Goal: Find specific page/section: Find specific page/section

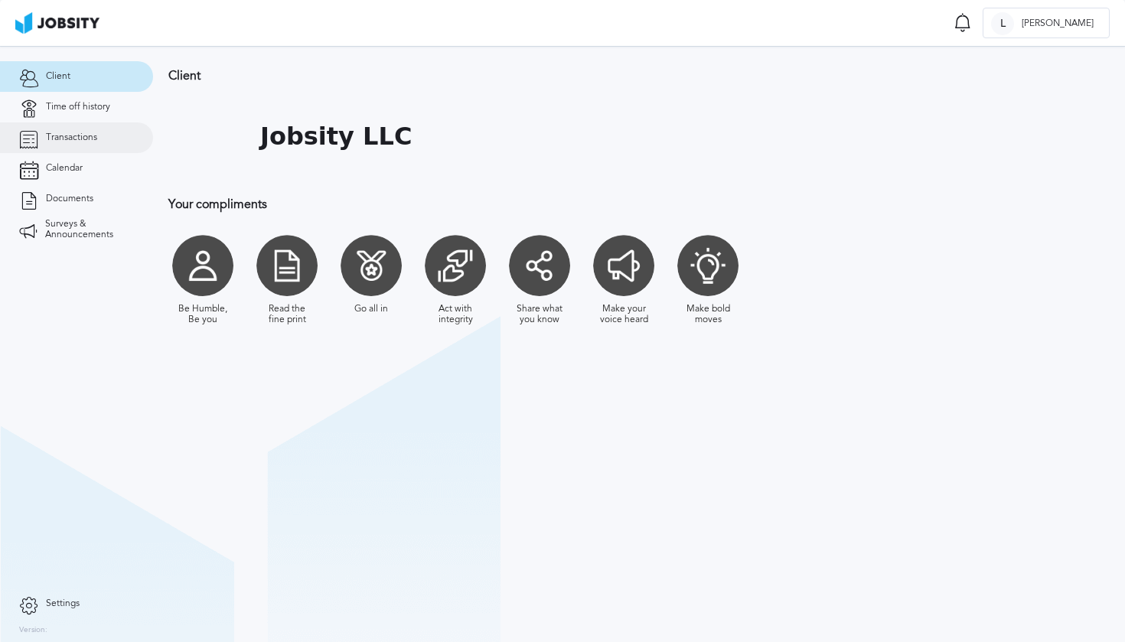
click at [107, 129] on link "Transactions" at bounding box center [76, 137] width 153 height 31
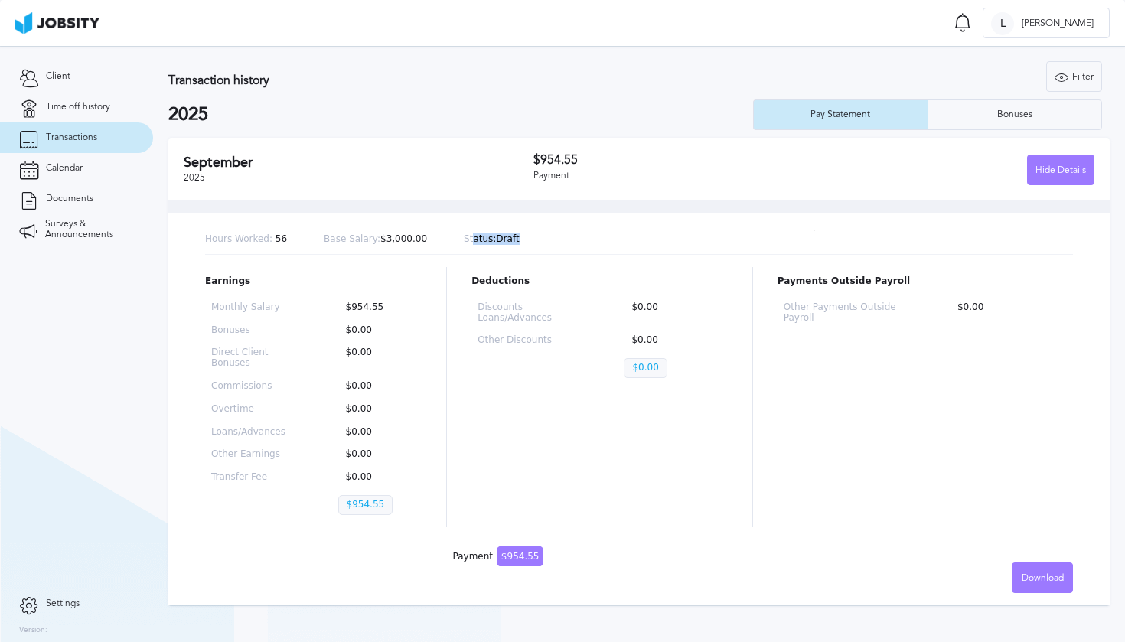
drag, startPoint x: 522, startPoint y: 240, endPoint x: 466, endPoint y: 242, distance: 55.9
click at [466, 242] on div "Hours Worked: 56 Base Salary: $3,000.00 Status: Draft" at bounding box center [639, 240] width 868 height 30
click at [531, 233] on div "Hours Worked: 56 Base Salary: $3,000.00 Status: Draft" at bounding box center [639, 240] width 868 height 30
click at [88, 173] on link "Calendar" at bounding box center [76, 168] width 153 height 31
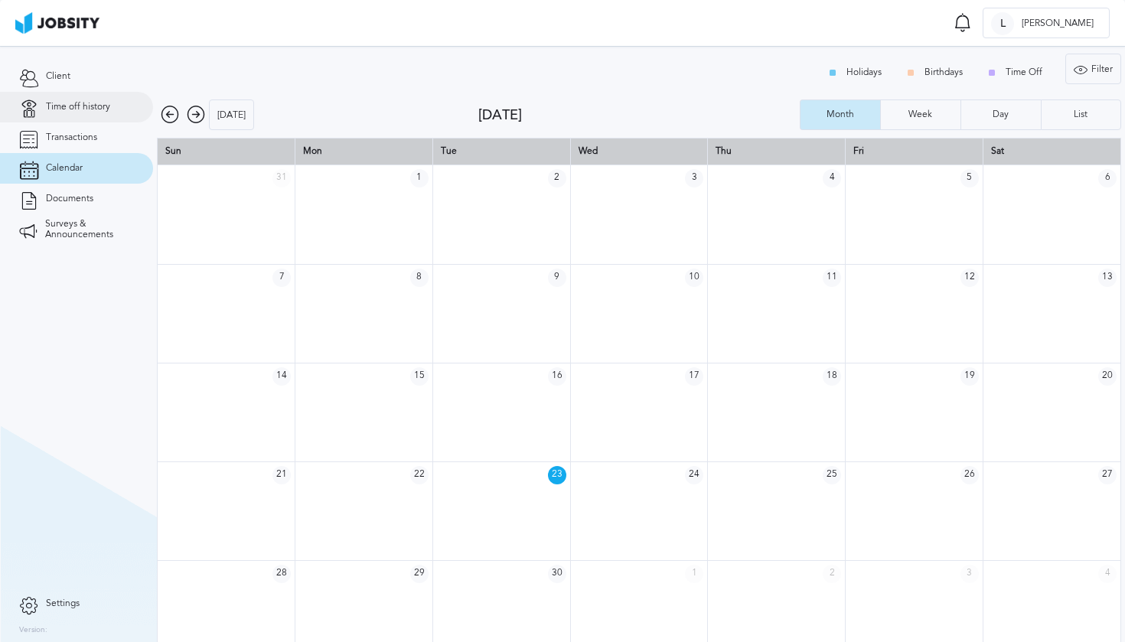
click at [89, 104] on span "Time off history" at bounding box center [78, 107] width 64 height 11
